Goal: Task Accomplishment & Management: Use online tool/utility

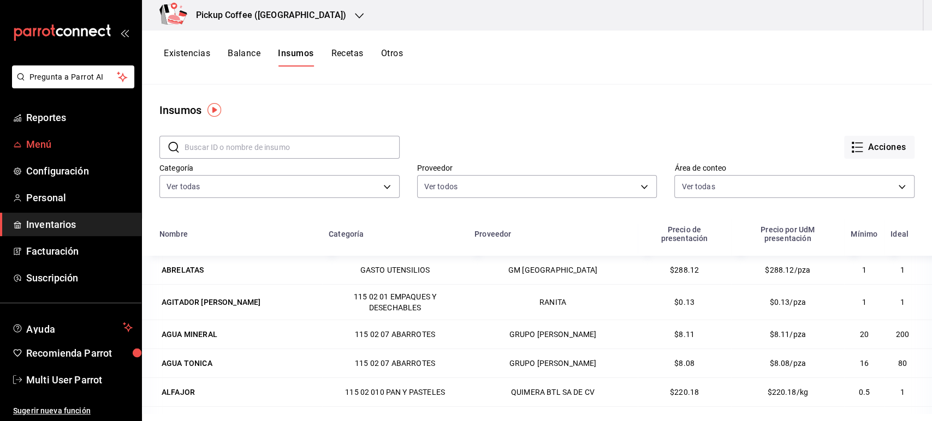
click at [57, 142] on span "Menú" at bounding box center [79, 144] width 106 height 15
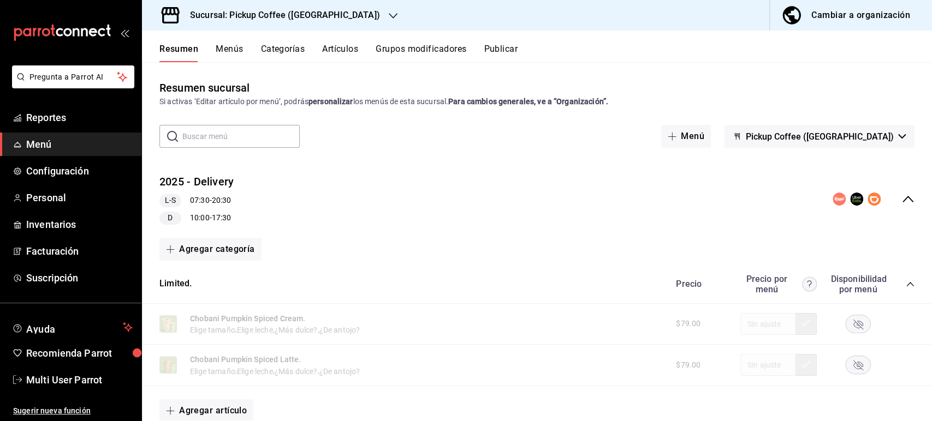
click at [905, 282] on icon "collapse-category-row" at bounding box center [909, 284] width 9 height 9
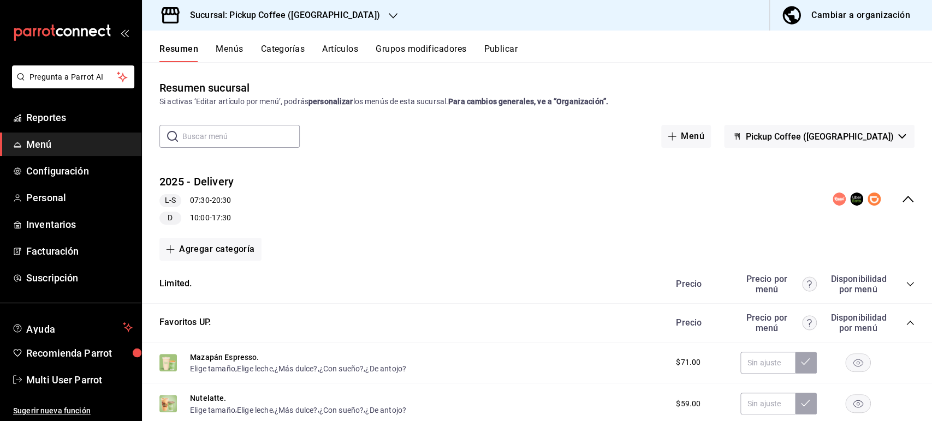
click at [905, 327] on icon "collapse-category-row" at bounding box center [909, 323] width 9 height 9
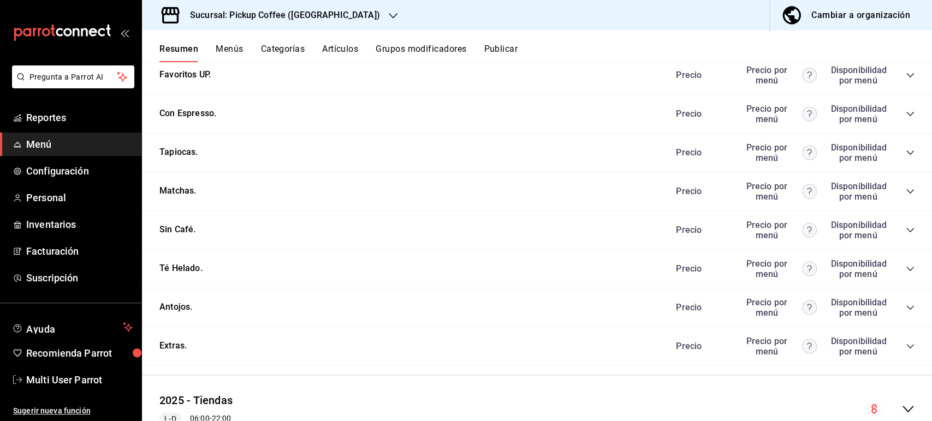
scroll to position [249, 0]
click at [905, 311] on icon "collapse-category-row" at bounding box center [909, 306] width 9 height 9
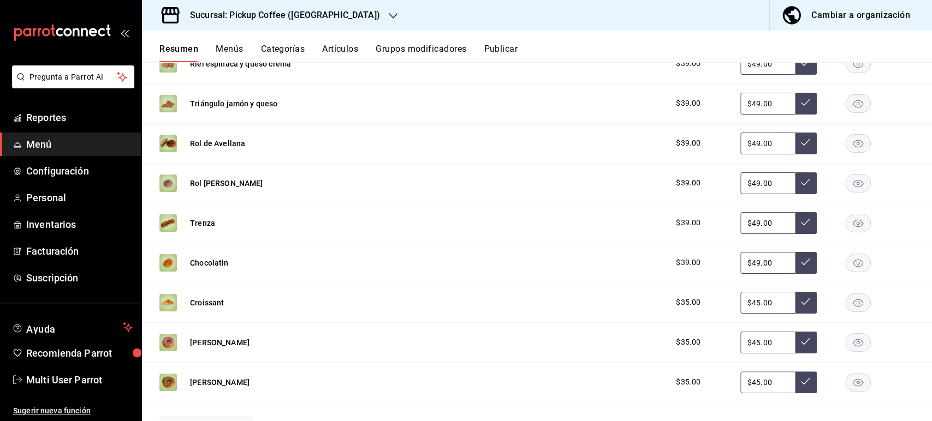
scroll to position [543, 0]
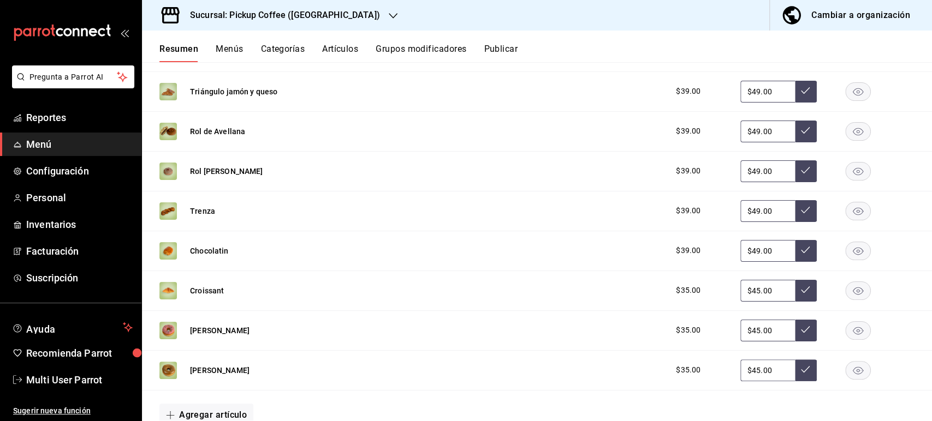
click at [852, 135] on icon "button" at bounding box center [857, 132] width 10 height 8
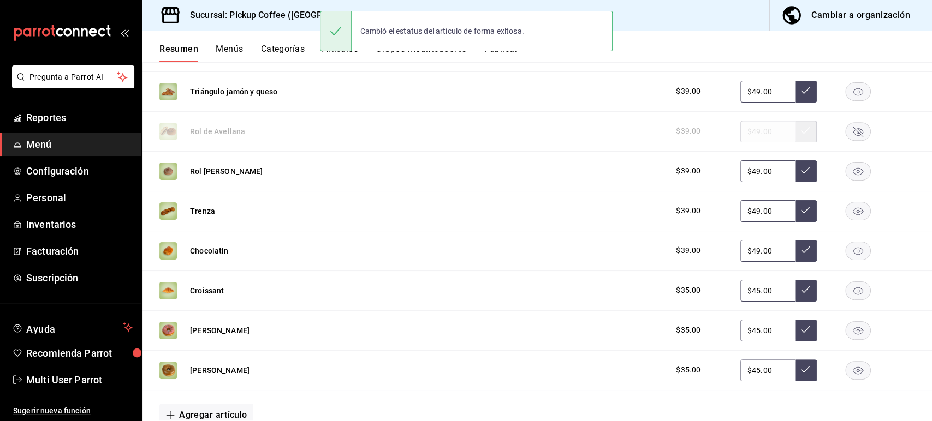
click at [852, 172] on icon "button" at bounding box center [857, 172] width 10 height 8
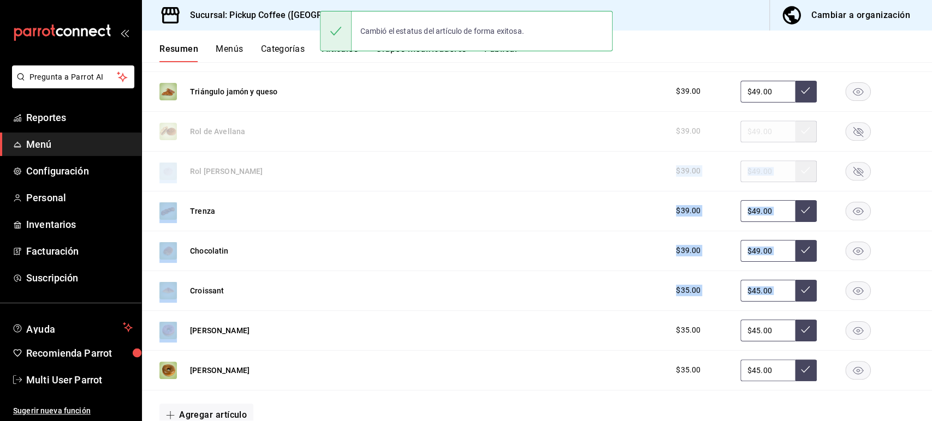
drag, startPoint x: 920, startPoint y: 292, endPoint x: 930, endPoint y: 135, distance: 157.0
click at [930, 135] on div "Resumen sucursal Si activas ‘Editar artículo por menú’, podrás personalizar los…" at bounding box center [537, 241] width 790 height 359
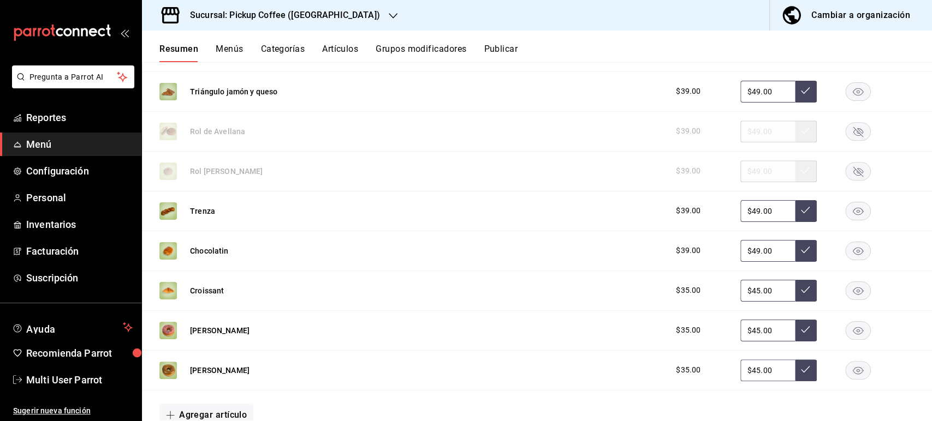
click at [500, 40] on div "Resumen Menús Categorías Artículos Grupos modificadores Publicar" at bounding box center [537, 47] width 790 height 32
click at [498, 48] on button "Publicar" at bounding box center [501, 53] width 34 height 19
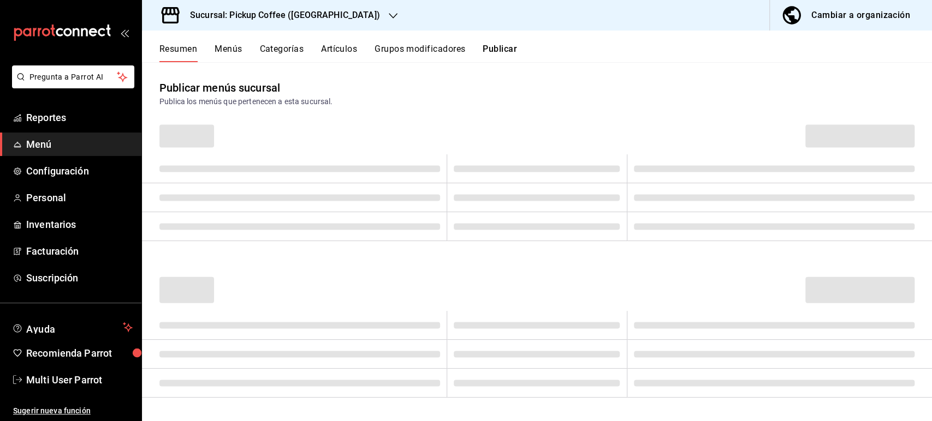
click at [262, 19] on h3 "Sucursal: Pickup Coffee ([GEOGRAPHIC_DATA])" at bounding box center [280, 15] width 199 height 13
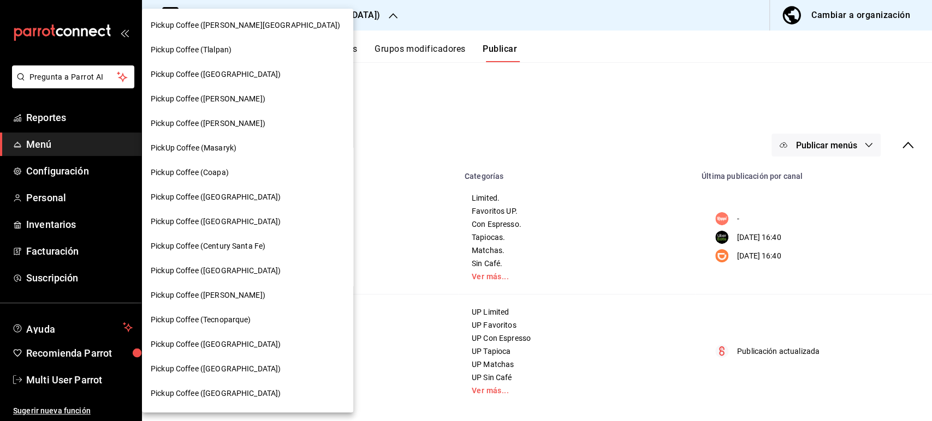
scroll to position [354, 0]
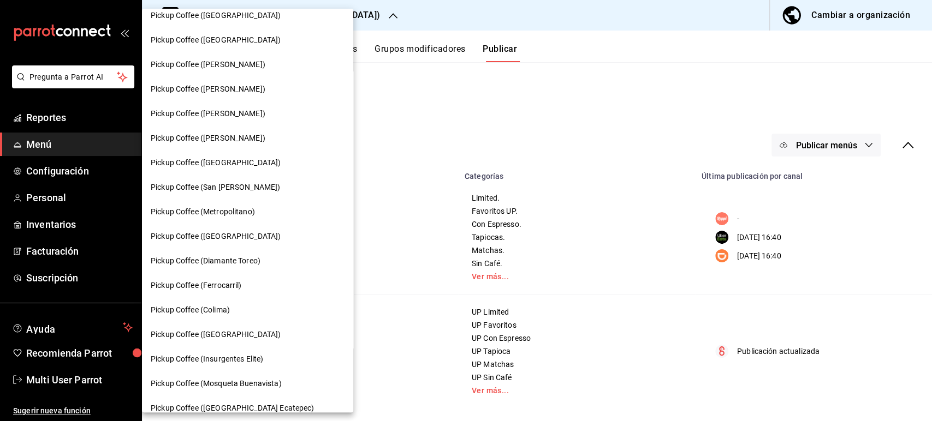
click at [245, 117] on span "Pickup Coffee ([PERSON_NAME])" at bounding box center [208, 113] width 115 height 11
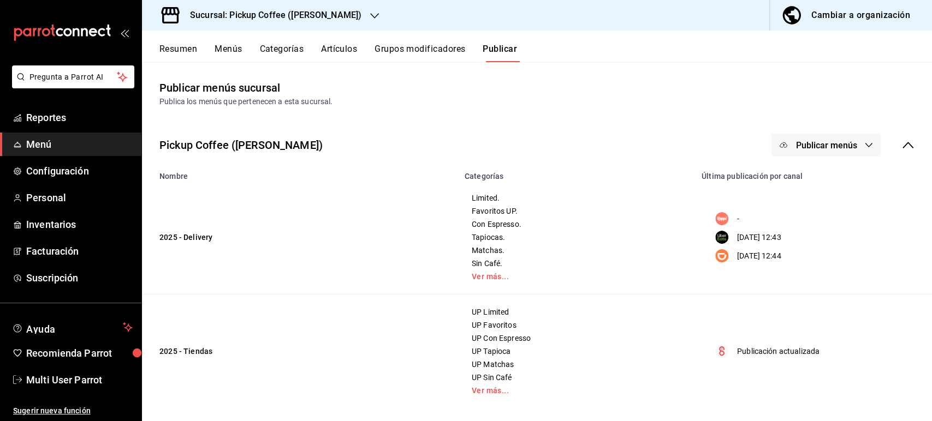
click at [186, 53] on button "Resumen" at bounding box center [178, 53] width 38 height 19
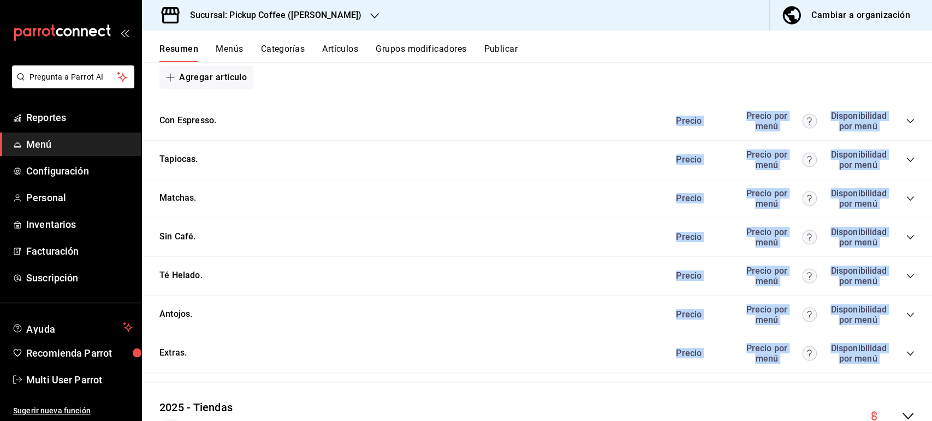
scroll to position [584, 0]
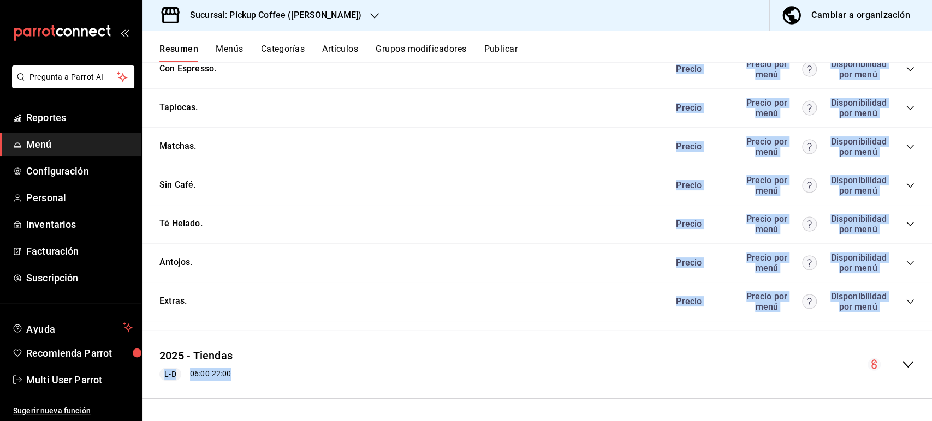
drag, startPoint x: 930, startPoint y: 147, endPoint x: 930, endPoint y: 441, distance: 294.1
click at [930, 421] on html "Pregunta a Parrot AI Reportes Menú Configuración Personal Inventarios Facturaci…" at bounding box center [466, 210] width 932 height 421
click at [905, 262] on icon "collapse-category-row" at bounding box center [909, 263] width 9 height 9
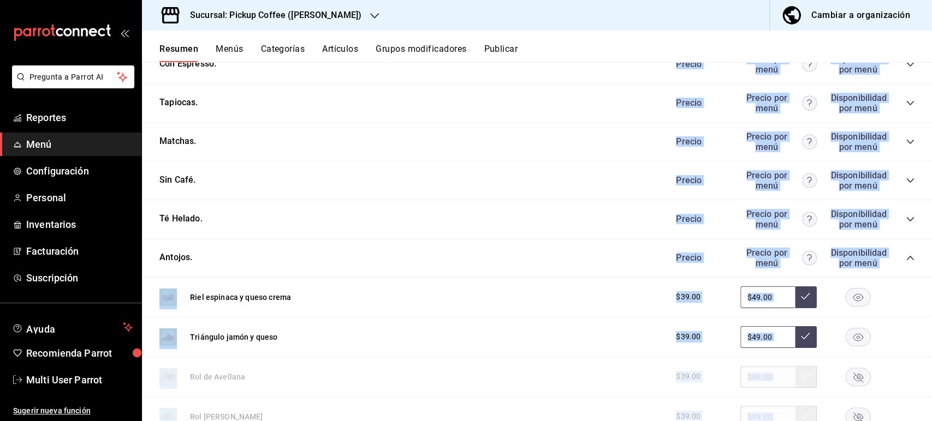
click at [912, 243] on div "Antojos. [PERSON_NAME] por menú Disponibilidad por menú" at bounding box center [537, 258] width 790 height 39
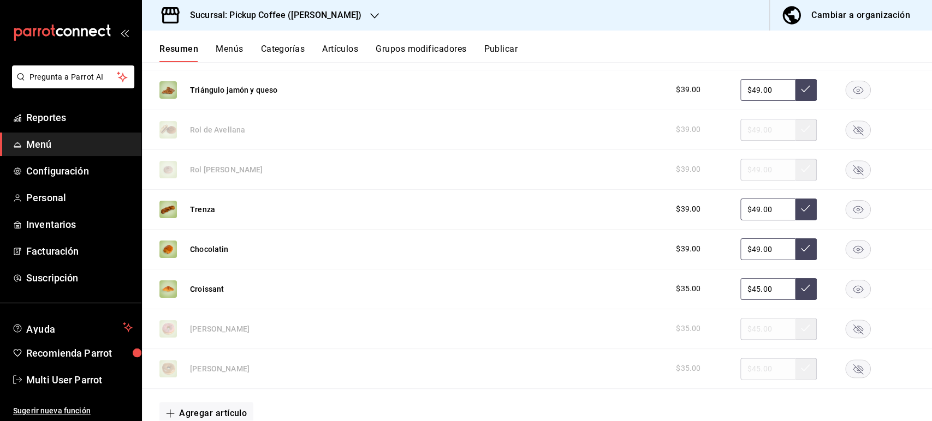
scroll to position [847, 0]
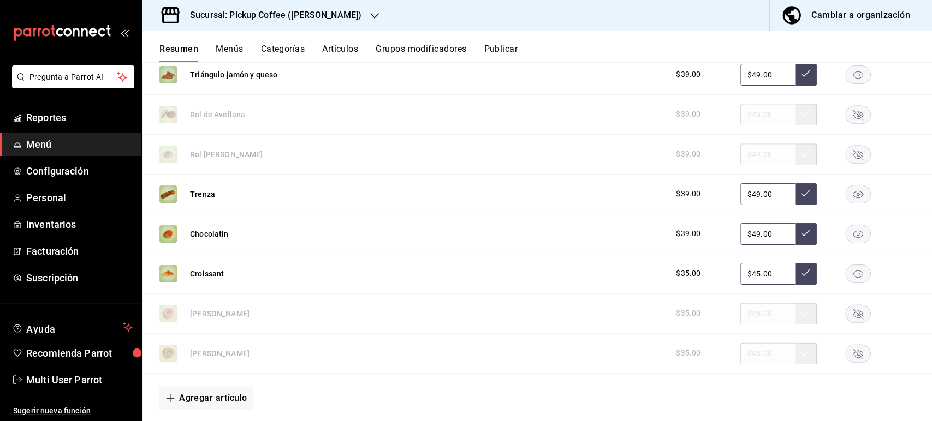
click at [847, 318] on rect "button" at bounding box center [857, 314] width 25 height 18
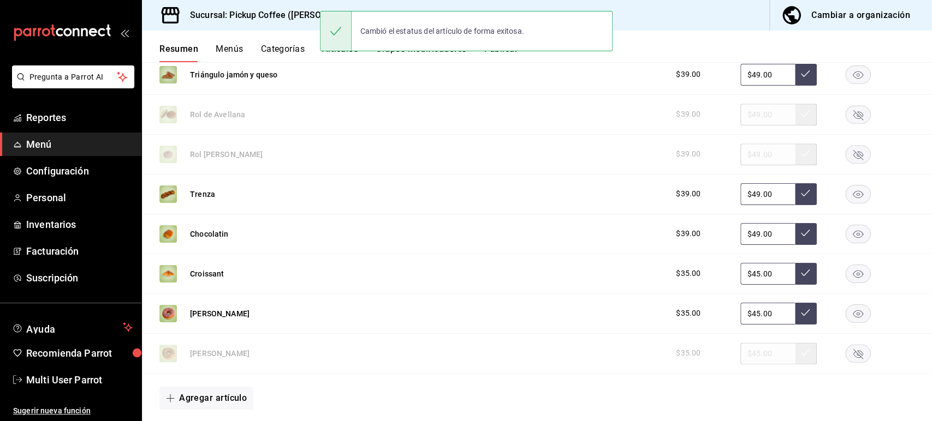
click at [849, 357] on rect "button" at bounding box center [857, 353] width 25 height 18
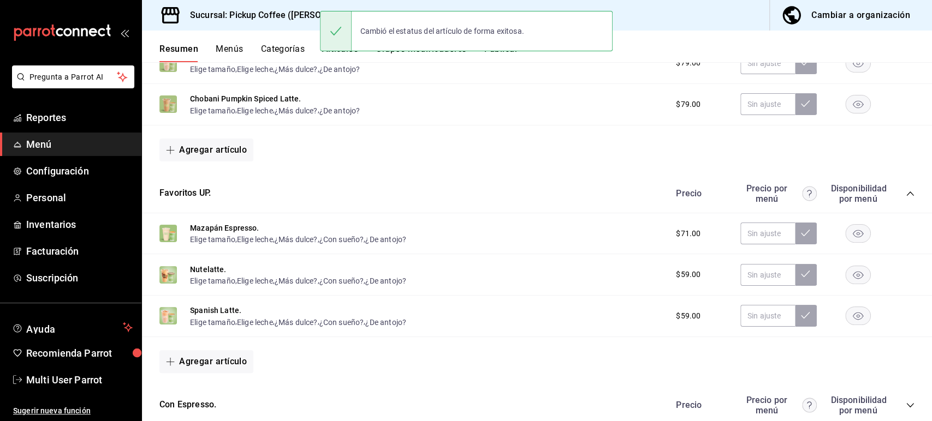
scroll to position [0, 0]
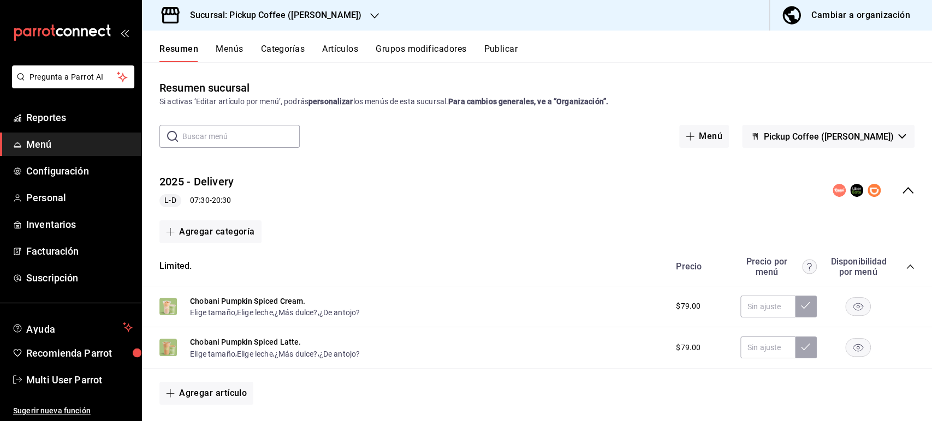
click at [864, 146] on button "Pickup Coffee ([PERSON_NAME])" at bounding box center [828, 136] width 172 height 23
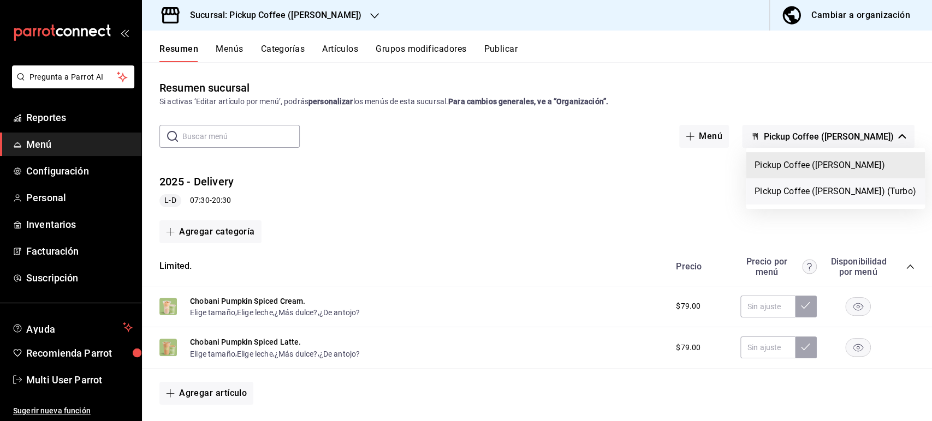
click at [852, 181] on li "Pickup Coffee ([PERSON_NAME]) (Turbo)" at bounding box center [834, 191] width 179 height 26
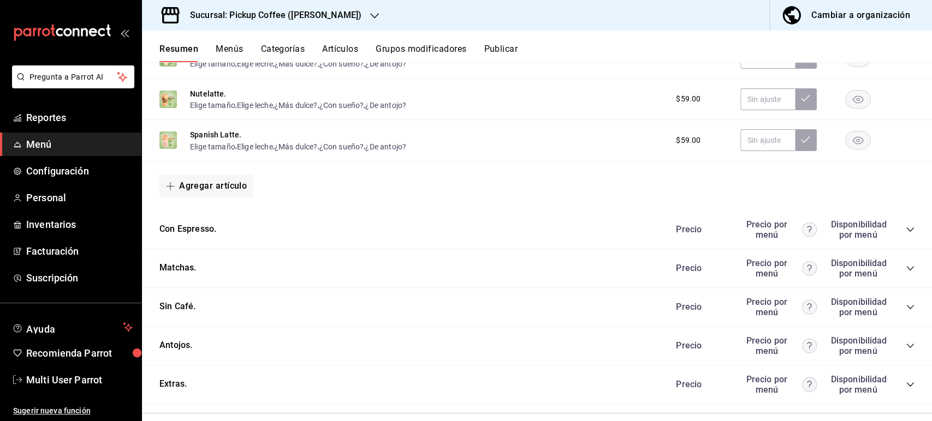
scroll to position [437, 0]
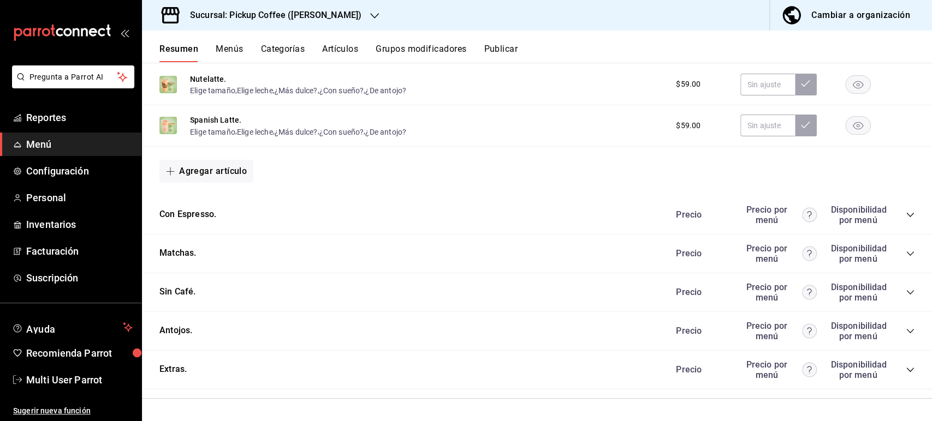
click at [905, 327] on icon "collapse-category-row" at bounding box center [909, 331] width 9 height 9
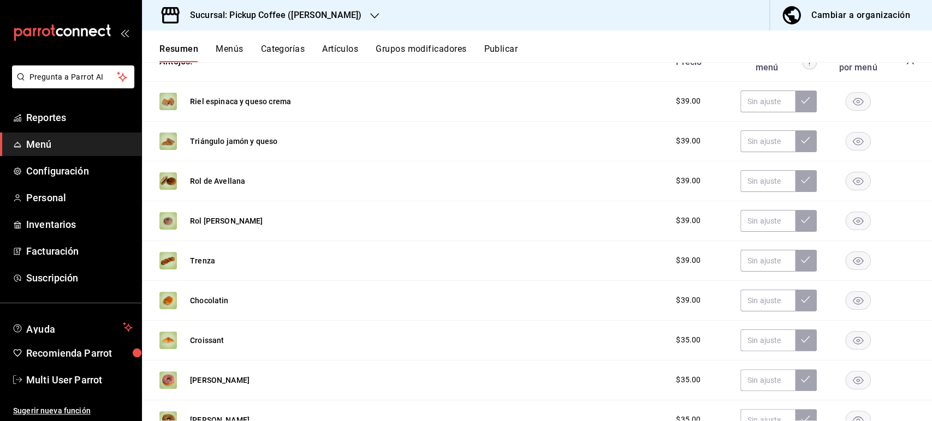
scroll to position [733, 0]
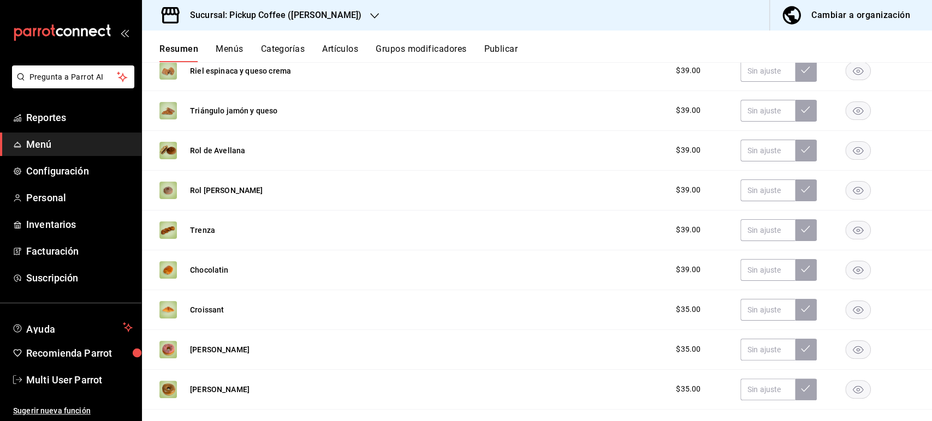
click at [845, 145] on rect "button" at bounding box center [857, 150] width 25 height 18
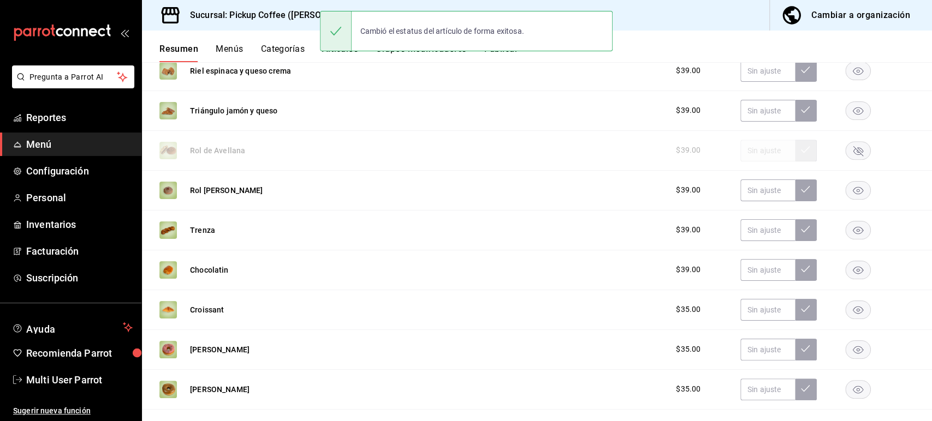
click at [850, 194] on rect "button" at bounding box center [857, 190] width 25 height 18
click at [504, 58] on button "Publicar" at bounding box center [501, 53] width 34 height 19
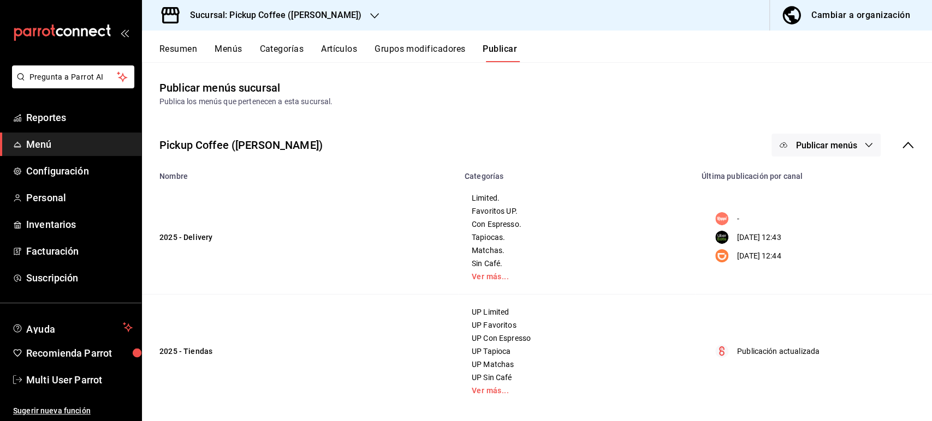
click at [813, 142] on span "Publicar menús" at bounding box center [825, 145] width 61 height 10
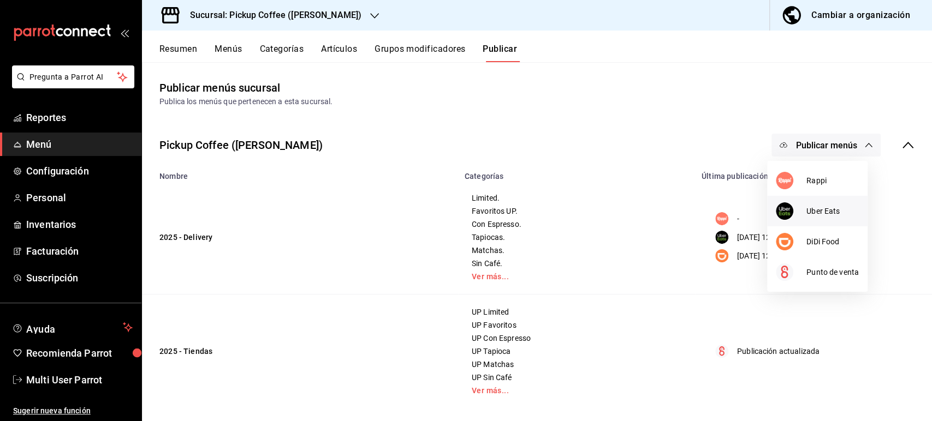
click at [804, 208] on div at bounding box center [790, 210] width 31 height 17
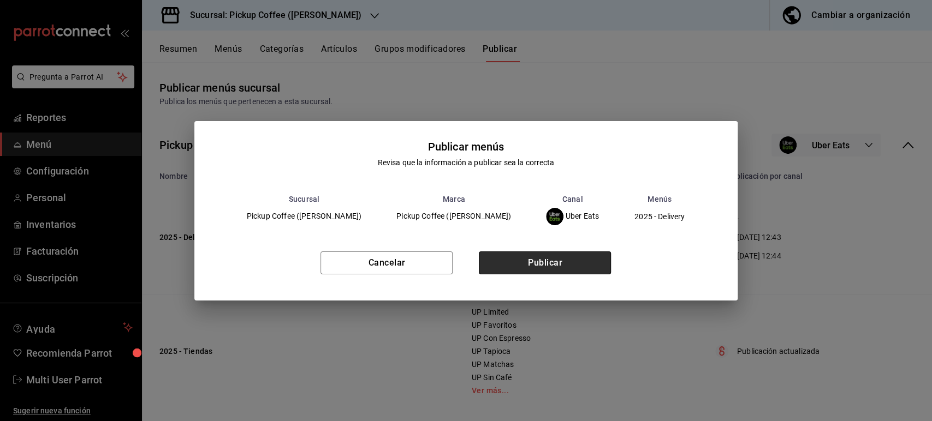
click at [545, 268] on button "Publicar" at bounding box center [545, 263] width 132 height 23
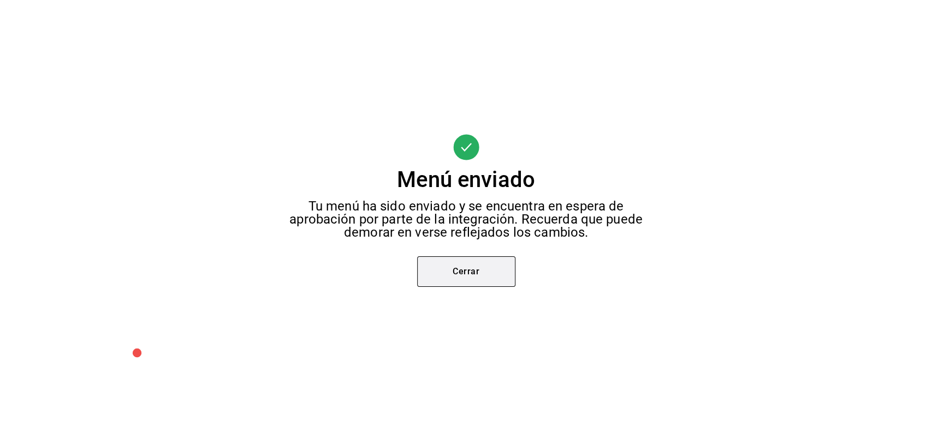
click at [460, 277] on button "Cerrar" at bounding box center [466, 271] width 98 height 31
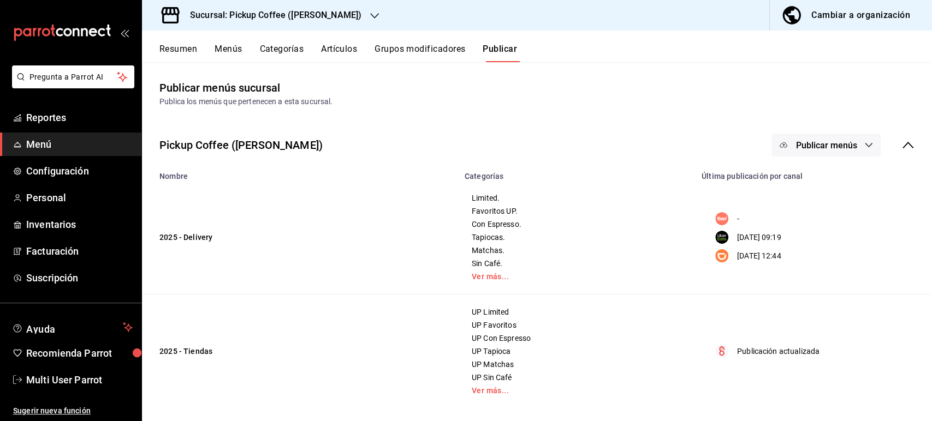
click at [837, 140] on span "Publicar menús" at bounding box center [825, 145] width 61 height 10
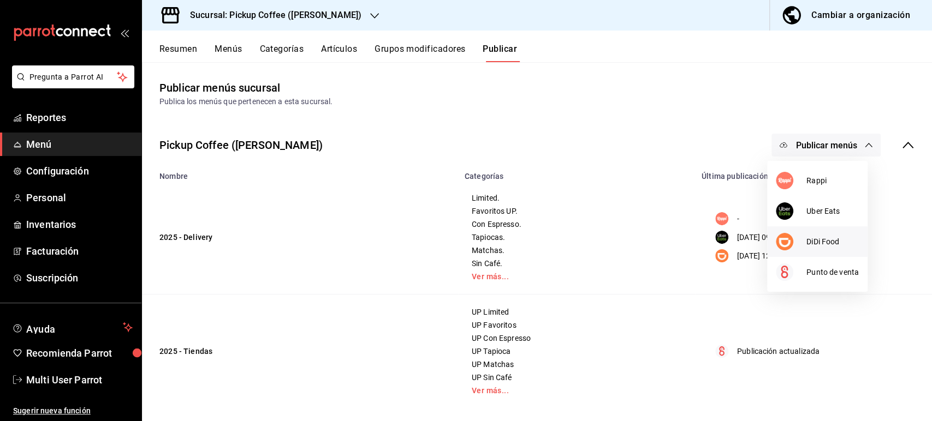
click at [817, 239] on span "DiDi Food" at bounding box center [832, 241] width 52 height 11
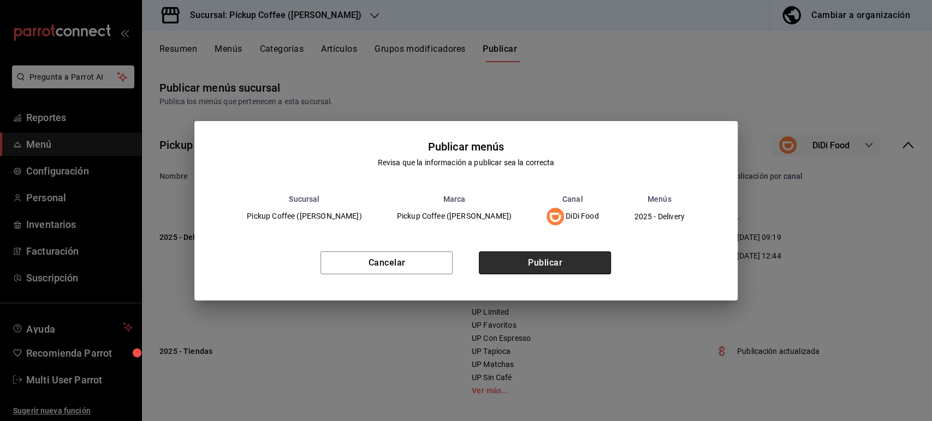
click at [597, 261] on button "Publicar" at bounding box center [545, 263] width 132 height 23
